Goal: Task Accomplishment & Management: Manage account settings

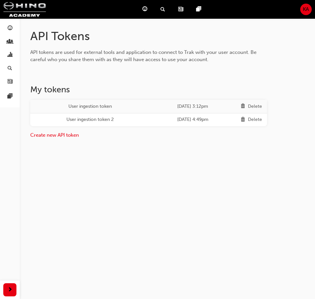
click at [224, 222] on div "API Tokens API tokens are used for external tools and application to connect to…" at bounding box center [157, 149] width 315 height 299
drag, startPoint x: 199, startPoint y: 195, endPoint x: 229, endPoint y: 192, distance: 30.4
click at [199, 194] on div "API Tokens API tokens are used for external tools and application to connect to…" at bounding box center [157, 149] width 315 height 299
click at [229, 187] on div "API Tokens API tokens are used for external tools and application to connect to…" at bounding box center [157, 149] width 315 height 299
click at [188, 163] on div "API Tokens API tokens are used for external tools and application to connect to…" at bounding box center [167, 97] width 295 height 136
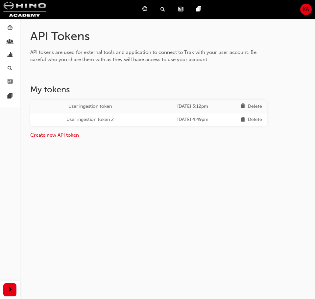
click at [253, 119] on div "Delete" at bounding box center [255, 120] width 14 height 8
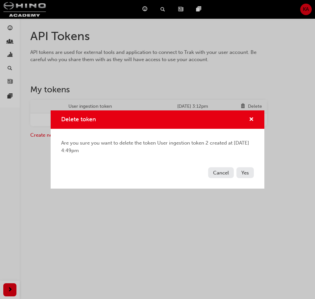
click at [243, 172] on span "Yes" at bounding box center [245, 173] width 8 height 6
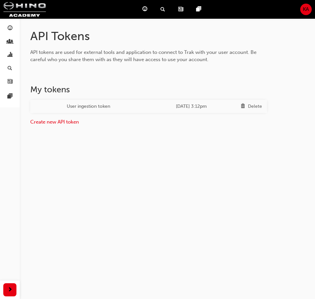
drag, startPoint x: 242, startPoint y: 168, endPoint x: 232, endPoint y: 120, distance: 49.2
click at [240, 166] on div "API Tokens API tokens are used for external tools and application to connect to…" at bounding box center [157, 149] width 315 height 299
click at [254, 104] on div "Delete" at bounding box center [255, 107] width 14 height 8
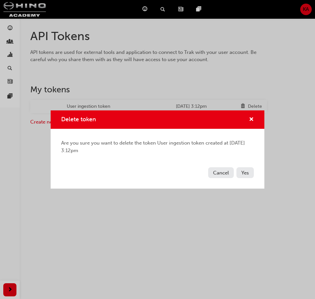
click at [247, 175] on span "Yes" at bounding box center [245, 173] width 8 height 6
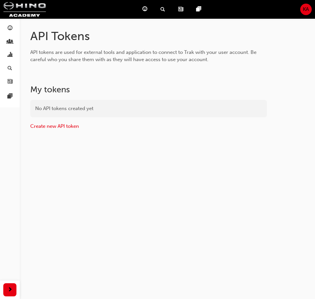
click at [200, 145] on div "API Tokens API tokens are used for external tools and application to connect to…" at bounding box center [167, 92] width 295 height 127
click at [66, 129] on link "Create new API token" at bounding box center [54, 126] width 49 height 6
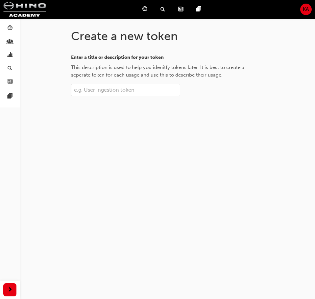
click at [121, 92] on input "Enter a title or description for your token This description is used to help yo…" at bounding box center [125, 90] width 109 height 12
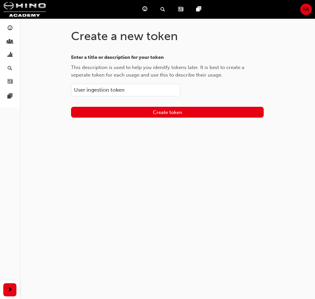
type input "User ingestion token"
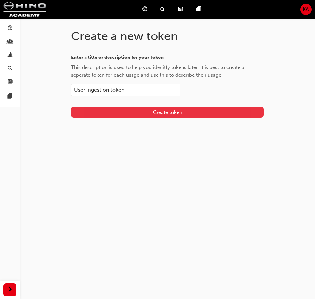
click at [229, 112] on button "Create token" at bounding box center [167, 112] width 193 height 11
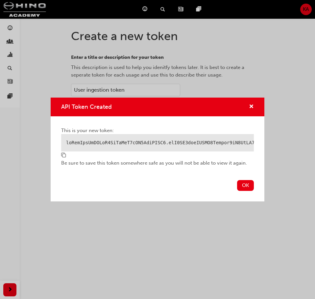
click at [65, 159] on span "copy-icon" at bounding box center [63, 156] width 5 height 6
click at [64, 159] on span "copy-icon" at bounding box center [63, 156] width 5 height 6
click at [64, 158] on span "copy-icon" at bounding box center [63, 156] width 5 height 6
click at [243, 194] on div "OK" at bounding box center [158, 190] width 214 height 24
click at [243, 187] on button "OK" at bounding box center [245, 185] width 17 height 11
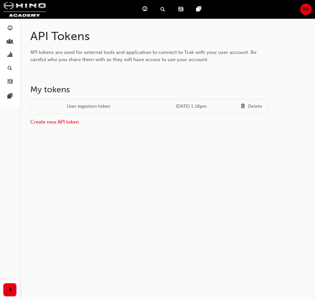
click at [243, 187] on div "API Tokens API tokens are used for external tools and application to connect to…" at bounding box center [157, 149] width 315 height 299
click at [250, 143] on div "API Tokens API tokens are used for external tools and application to connect to…" at bounding box center [167, 90] width 295 height 123
click at [310, 9] on div "KA" at bounding box center [306, 10] width 12 height 12
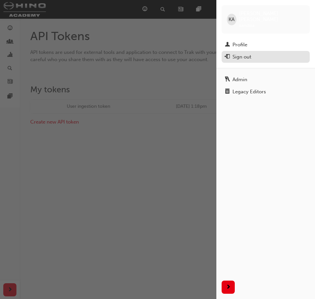
click at [267, 53] on div "Sign out" at bounding box center [266, 57] width 82 height 8
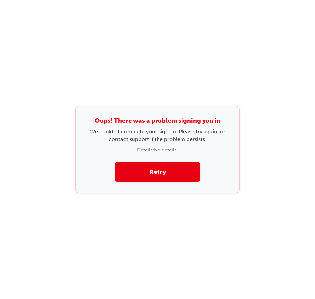
click at [176, 157] on div "Oops! There was a problem signing you in We couldn't complete your sign-in. Ple…" at bounding box center [157, 149] width 164 height 87
click at [180, 171] on button "Retry" at bounding box center [157, 172] width 85 height 21
drag, startPoint x: 199, startPoint y: 48, endPoint x: 212, endPoint y: 7, distance: 43.0
click at [199, 48] on div "Oops! There was a problem signing you in We couldn't complete your sign-in. Ple…" at bounding box center [157, 149] width 315 height 299
